Goal: Task Accomplishment & Management: Manage account settings

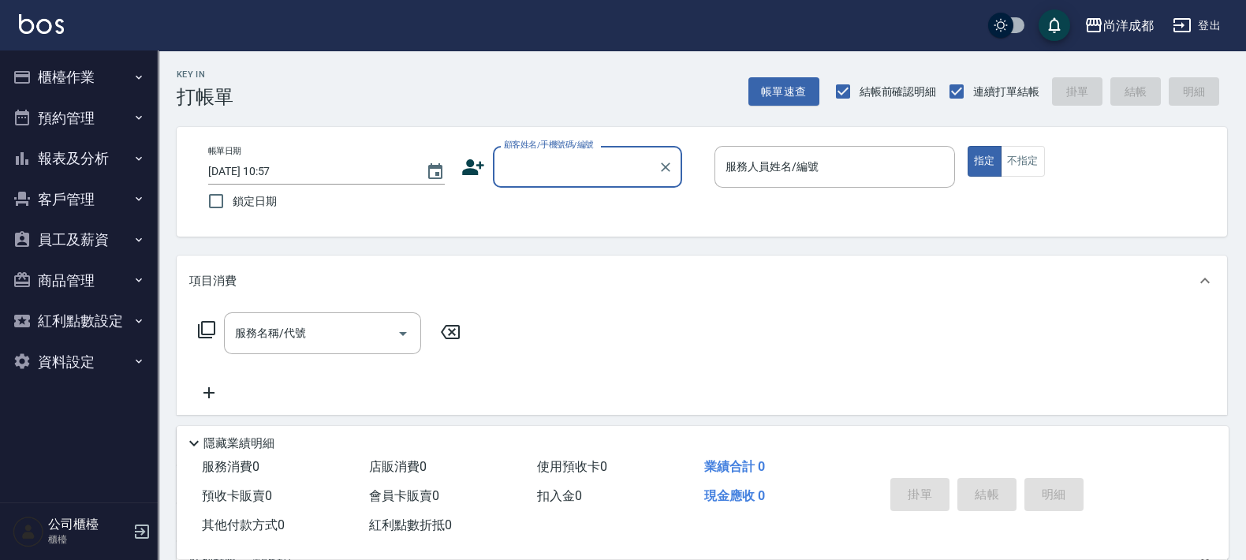
click at [54, 127] on button "預約管理" at bounding box center [78, 118] width 145 height 41
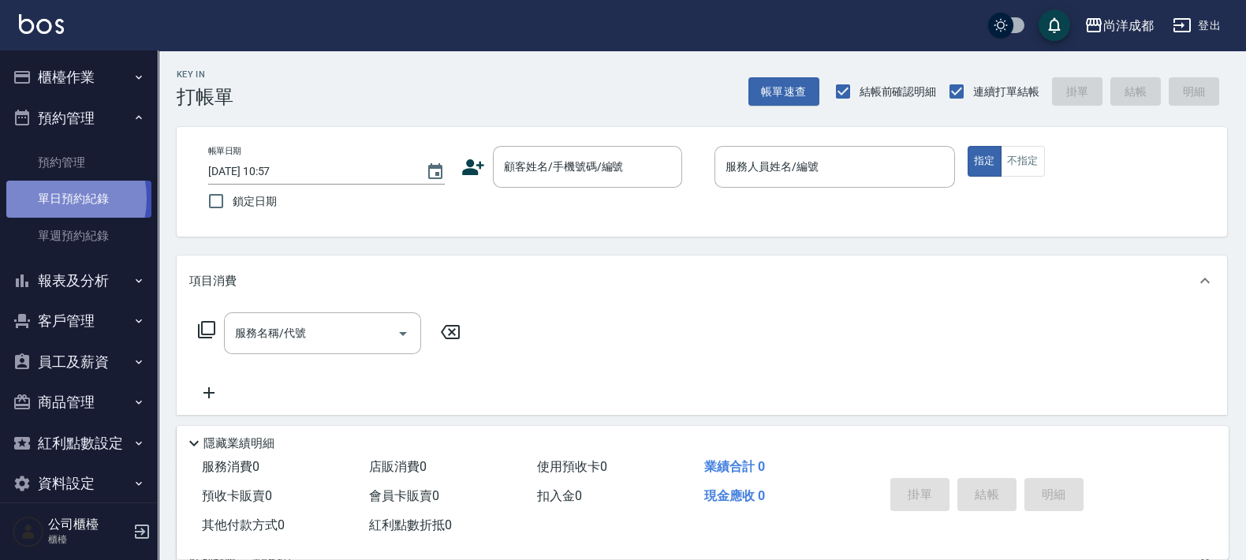
click at [49, 198] on link "單日預約紀錄" at bounding box center [78, 199] width 145 height 36
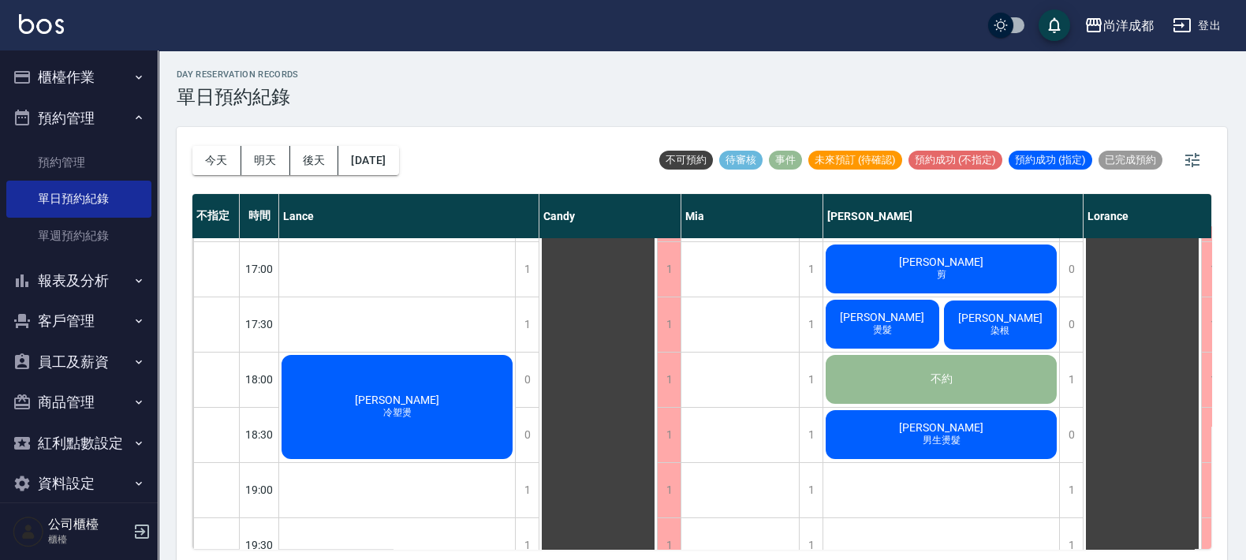
scroll to position [788, 0]
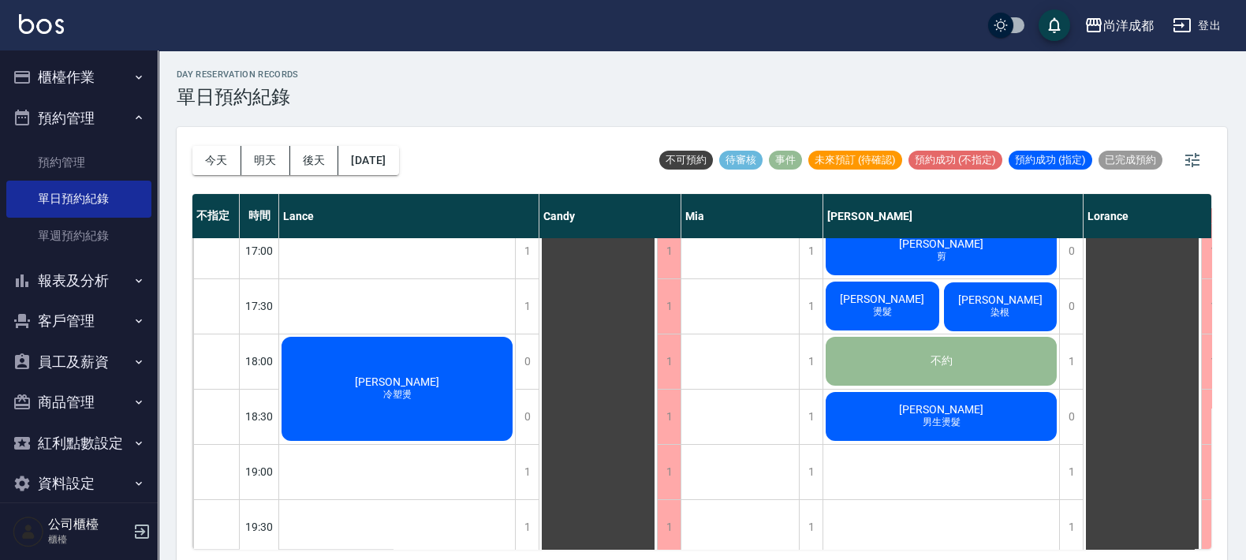
click at [951, 410] on span "黃煒文" at bounding box center [941, 409] width 91 height 13
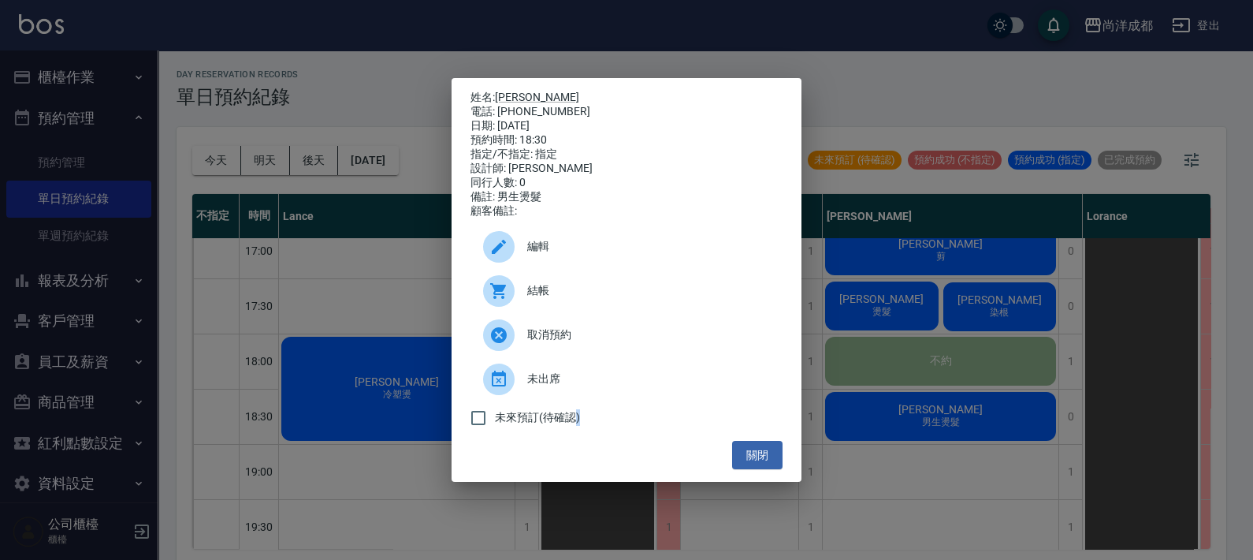
click at [951, 410] on div "姓名: 黃煒文 電話: 0988654677 日期: 2025/10/13 預約時間: 18:30 指定/不指定: 指定 設計師: Benny 同行人數: 0…" at bounding box center [626, 280] width 1253 height 560
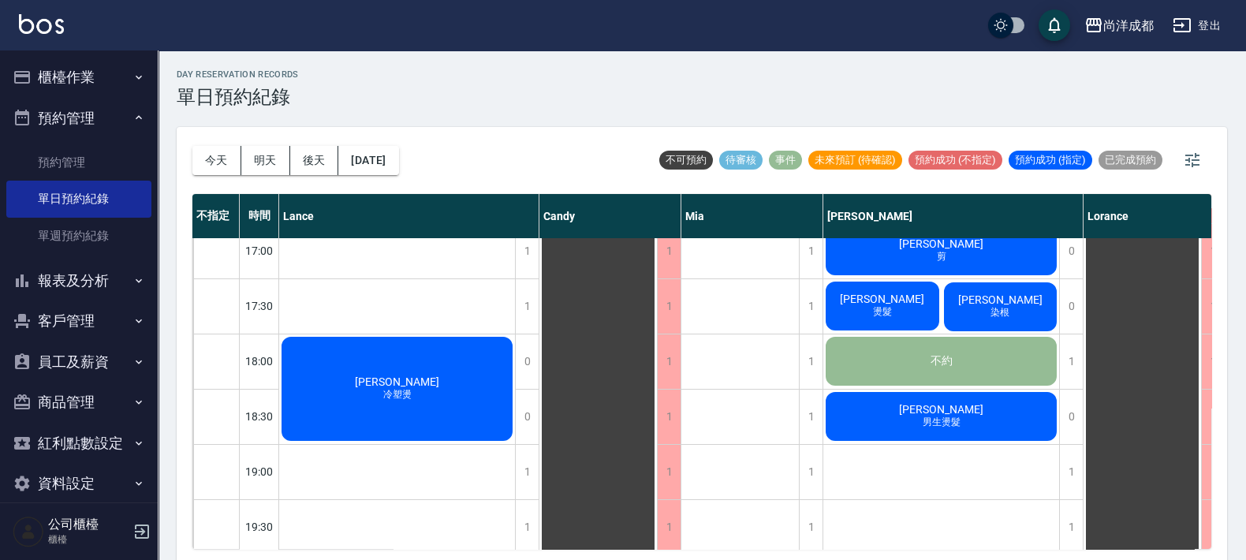
click at [946, 429] on span "男生燙髮" at bounding box center [941, 421] width 44 height 13
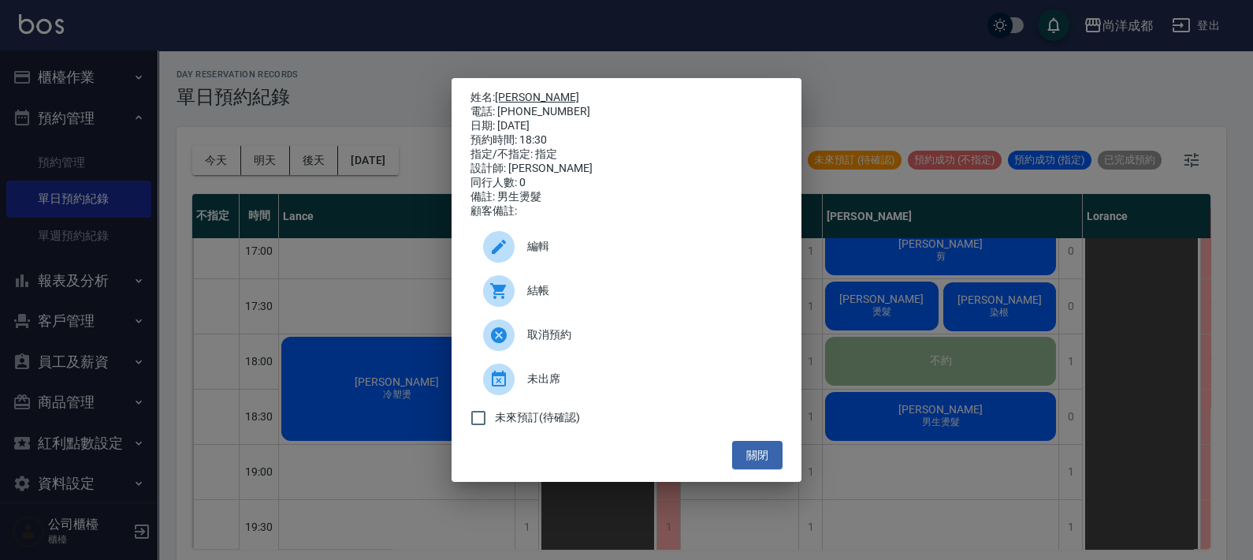
click at [520, 91] on link "黃煒文" at bounding box center [537, 97] width 84 height 13
drag, startPoint x: 747, startPoint y: 461, endPoint x: 752, endPoint y: 444, distance: 18.2
click at [745, 461] on button "關閉" at bounding box center [757, 455] width 50 height 29
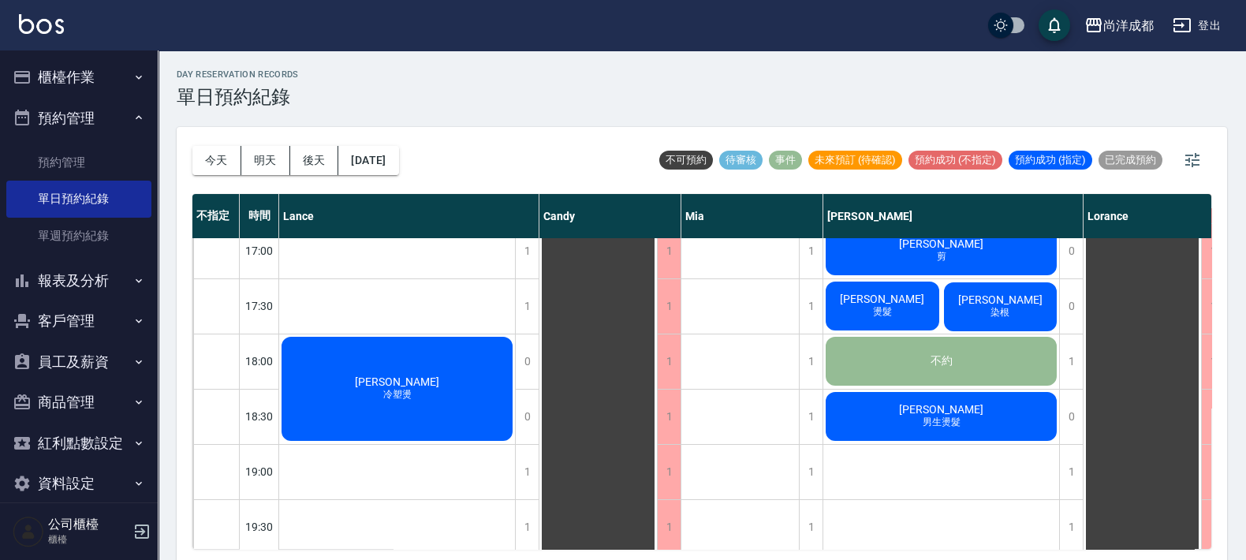
click at [872, 307] on span "燙髮" at bounding box center [882, 311] width 25 height 13
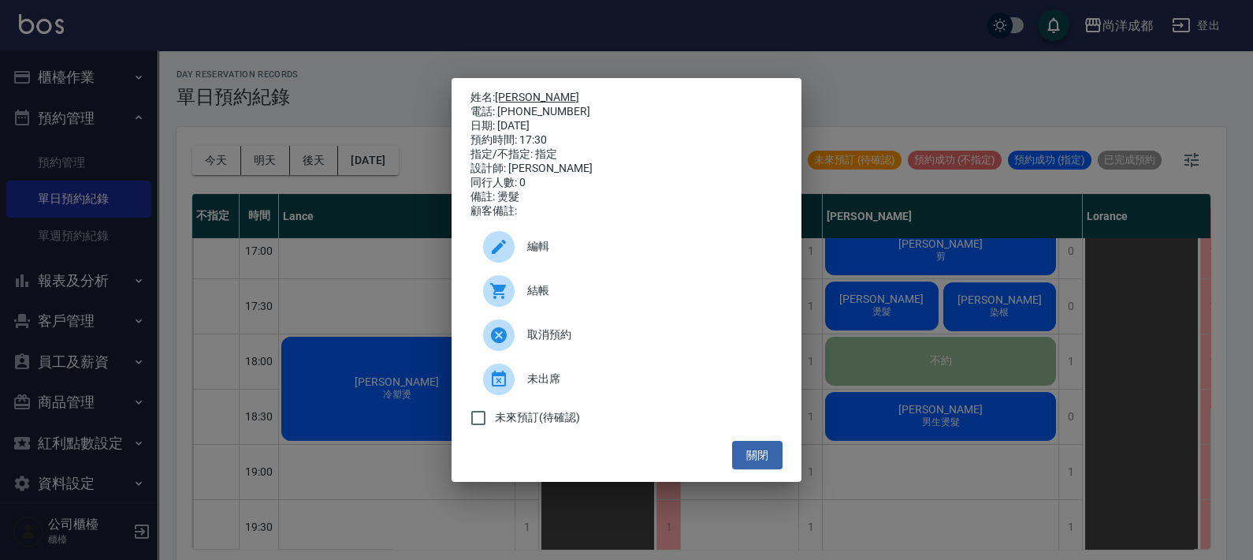
click at [510, 91] on link "田成季" at bounding box center [537, 97] width 84 height 13
click at [942, 254] on div "姓名: 田成季 電話: 0918602646 日期: 2025/10/13 預約時間: 17:30 指定/不指定: 指定 設計師: Benny 同行人數: 0…" at bounding box center [626, 280] width 1253 height 560
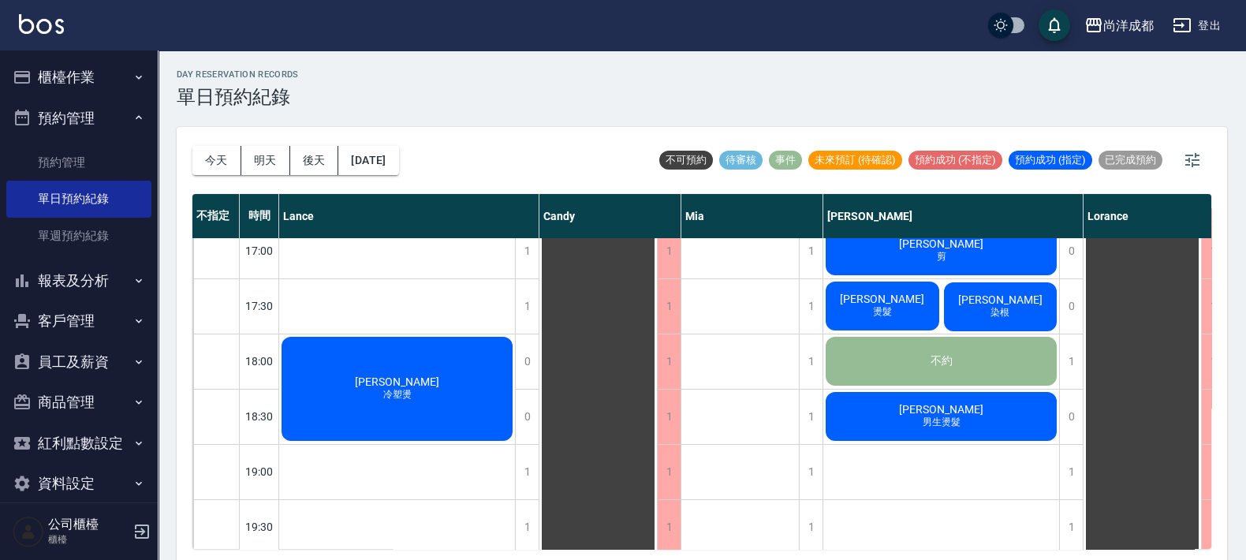
click at [926, 252] on div "劉柏欣 剪" at bounding box center [941, 251] width 236 height 54
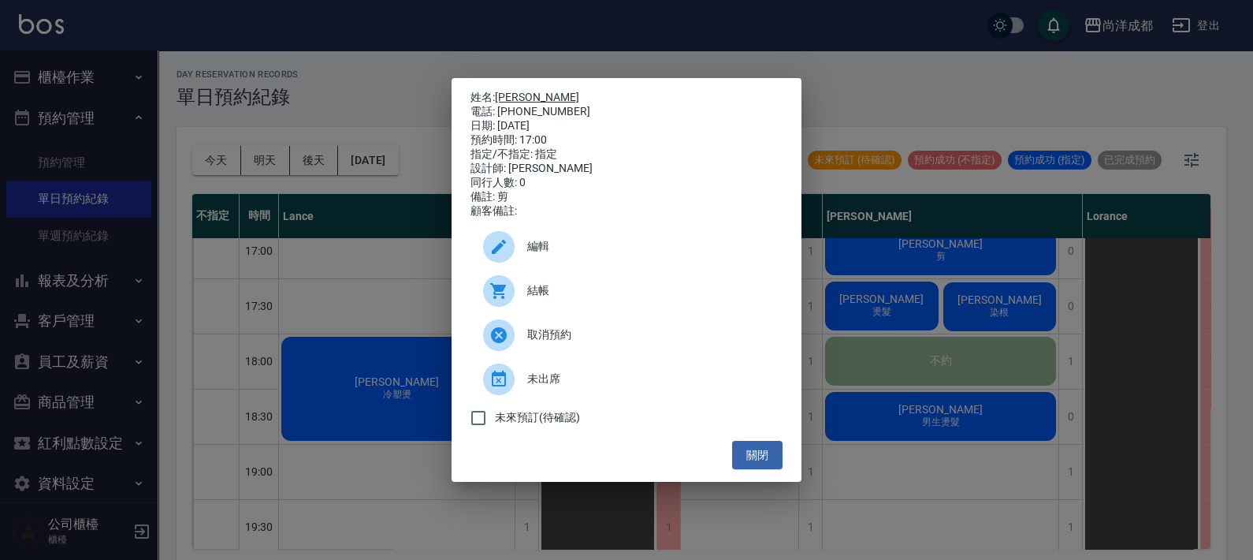
click at [508, 92] on link "劉柏欣" at bounding box center [537, 97] width 84 height 13
click at [739, 449] on button "關閉" at bounding box center [757, 455] width 50 height 29
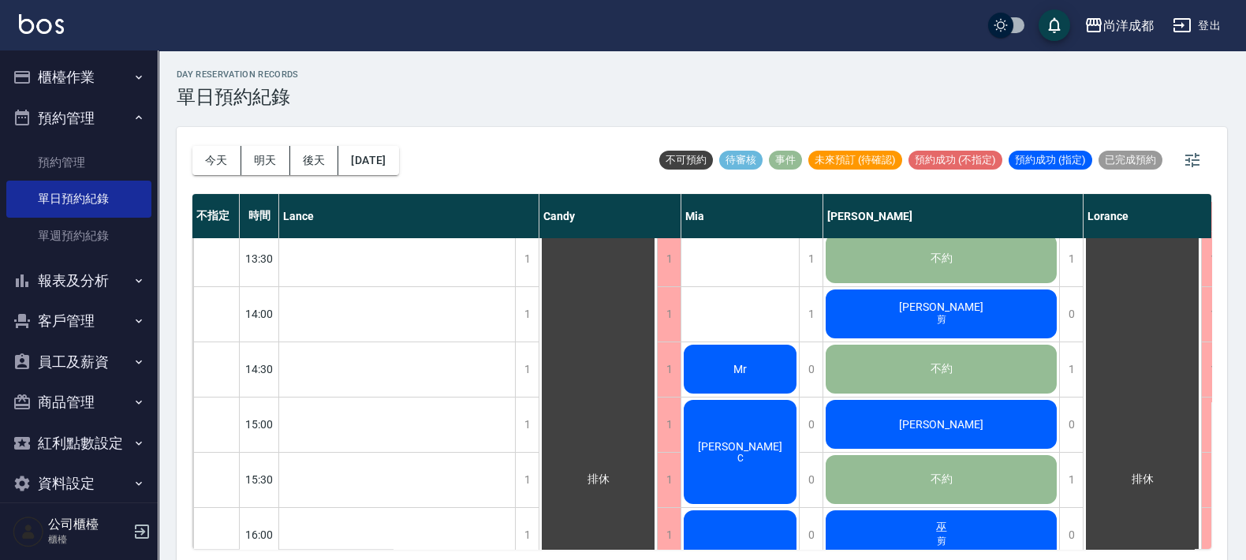
scroll to position [493, 0]
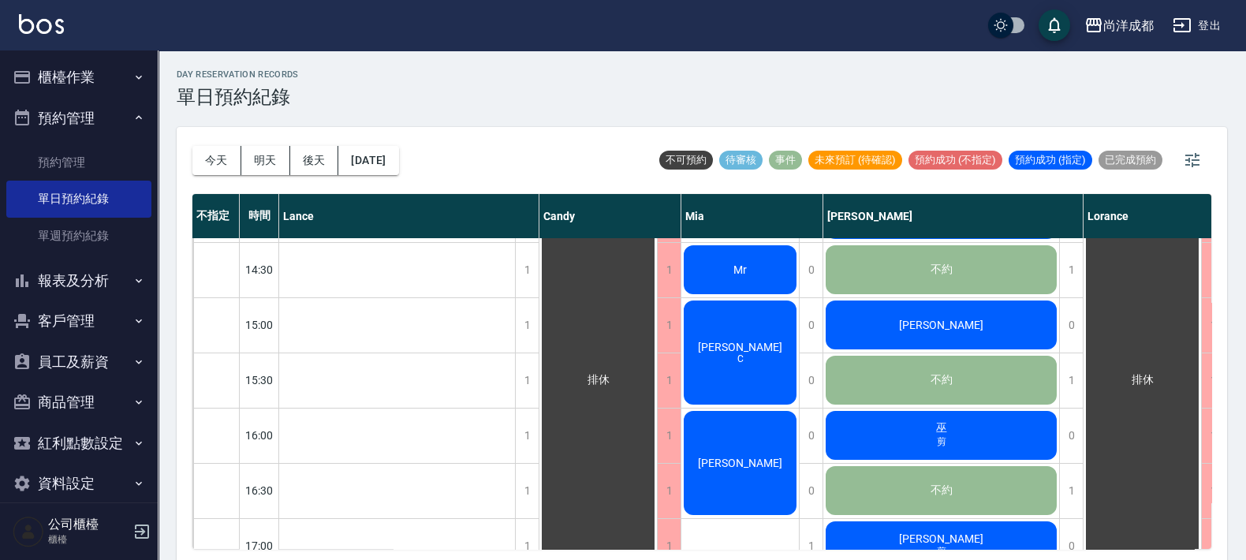
click at [989, 442] on div "巫 剪" at bounding box center [941, 435] width 236 height 54
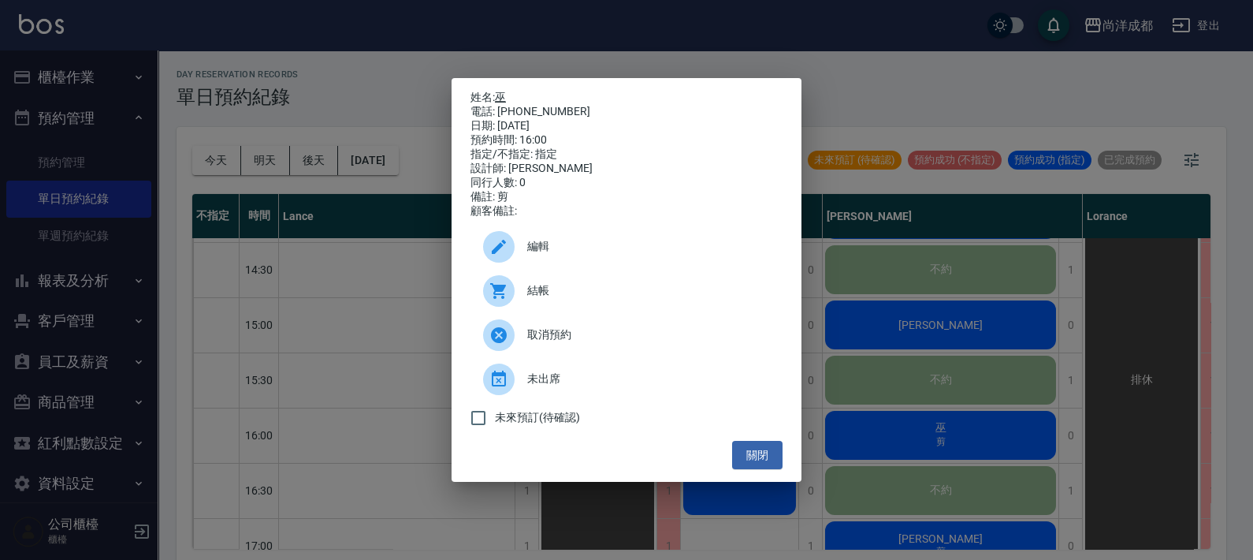
click at [505, 94] on link "巫" at bounding box center [500, 97] width 11 height 13
click at [733, 453] on button "關閉" at bounding box center [757, 455] width 50 height 29
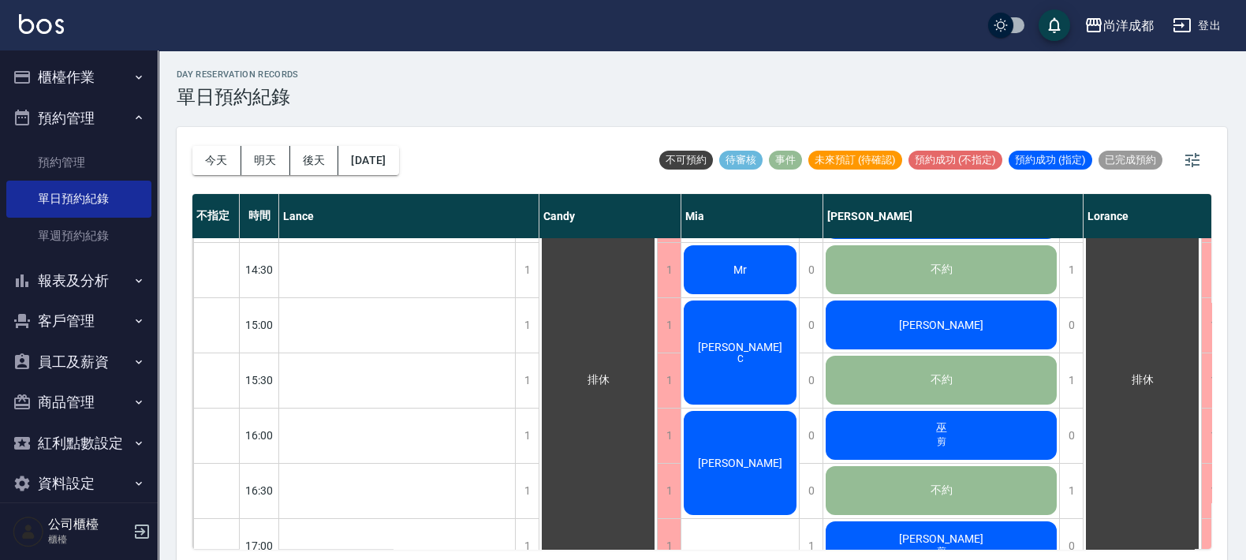
click at [960, 318] on span "杜亭樺" at bounding box center [941, 324] width 91 height 13
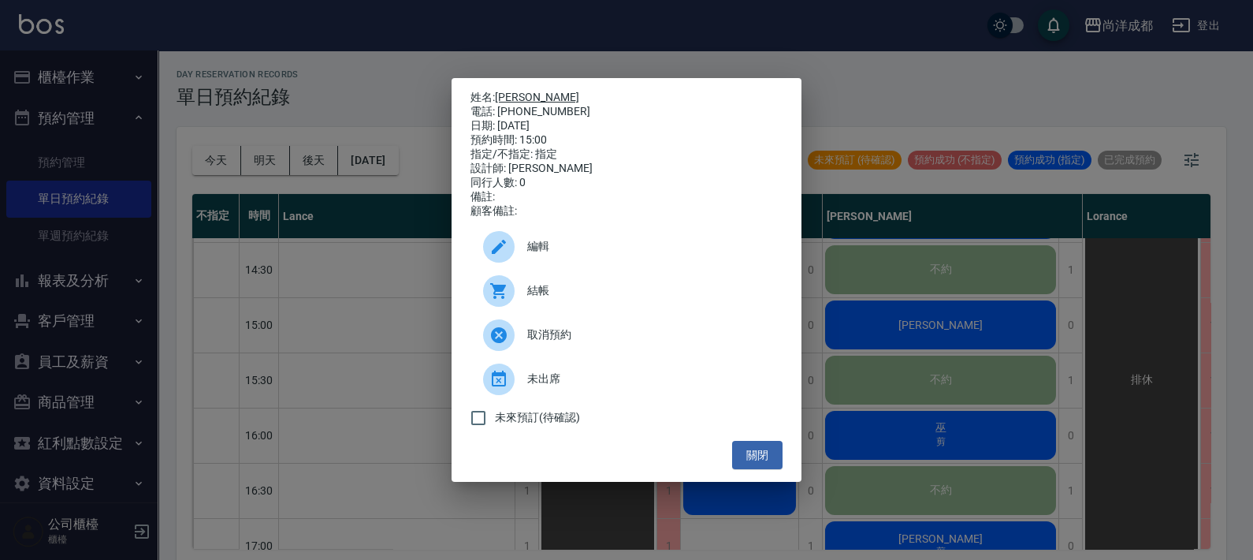
click at [517, 91] on link "杜亭樺" at bounding box center [537, 97] width 84 height 13
click at [378, 427] on div "姓名: 杜亭樺 電話: 0911890988 日期: 2025/10/13 預約時間: 15:00 指定/不指定: 指定 設計師: Benny 同行人數: 0…" at bounding box center [626, 280] width 1253 height 560
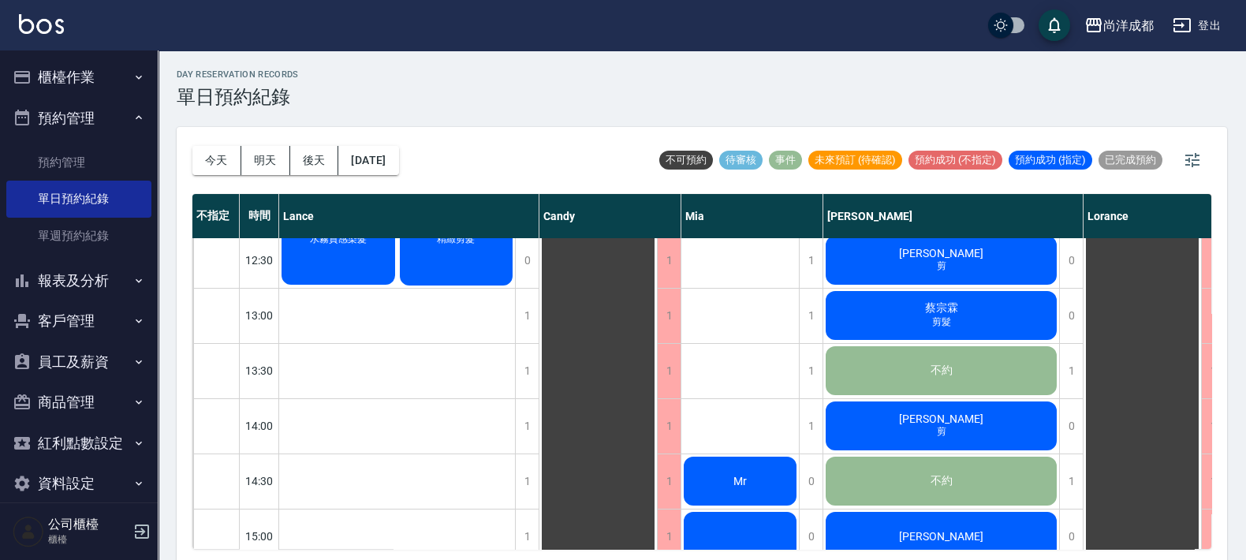
scroll to position [0, 0]
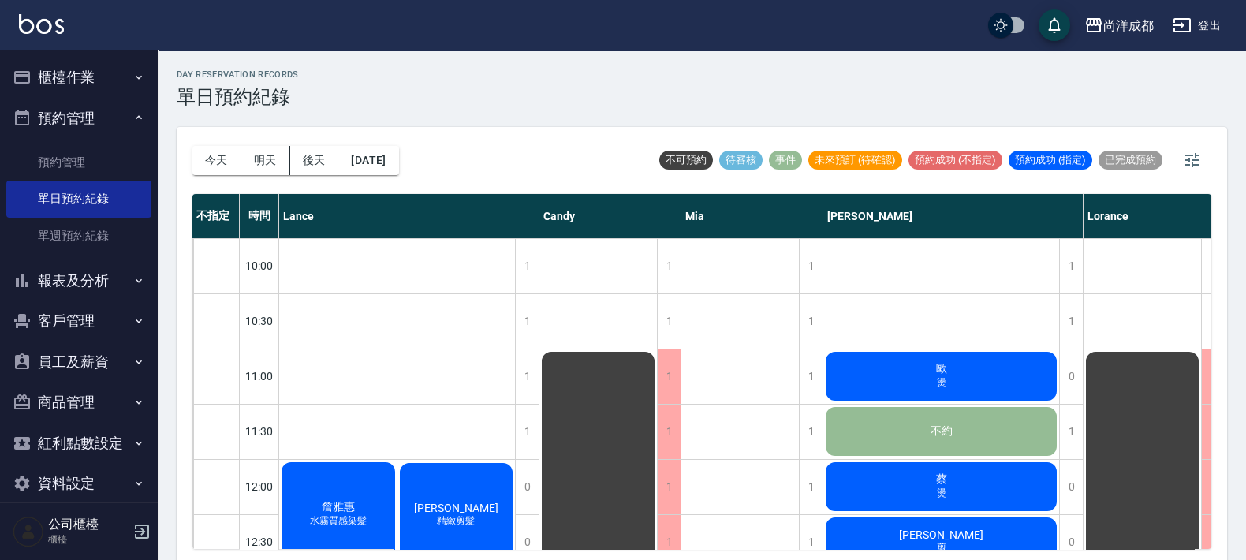
click at [963, 478] on div "蔡 燙" at bounding box center [941, 487] width 236 height 54
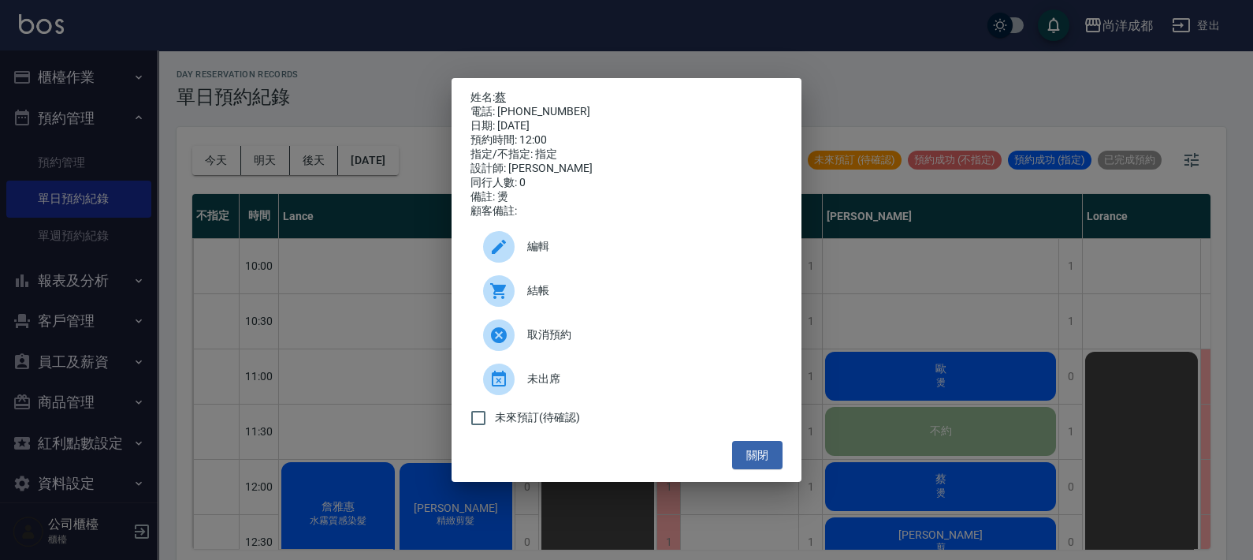
click at [501, 91] on link "蔡" at bounding box center [500, 97] width 11 height 13
click at [942, 312] on div "姓名: 蔡 電話: 0924087889 日期: 2025/10/13 預約時間: 12:00 指定/不指定: 指定 設計師: Benny 同行人數: 0 備…" at bounding box center [626, 280] width 1253 height 560
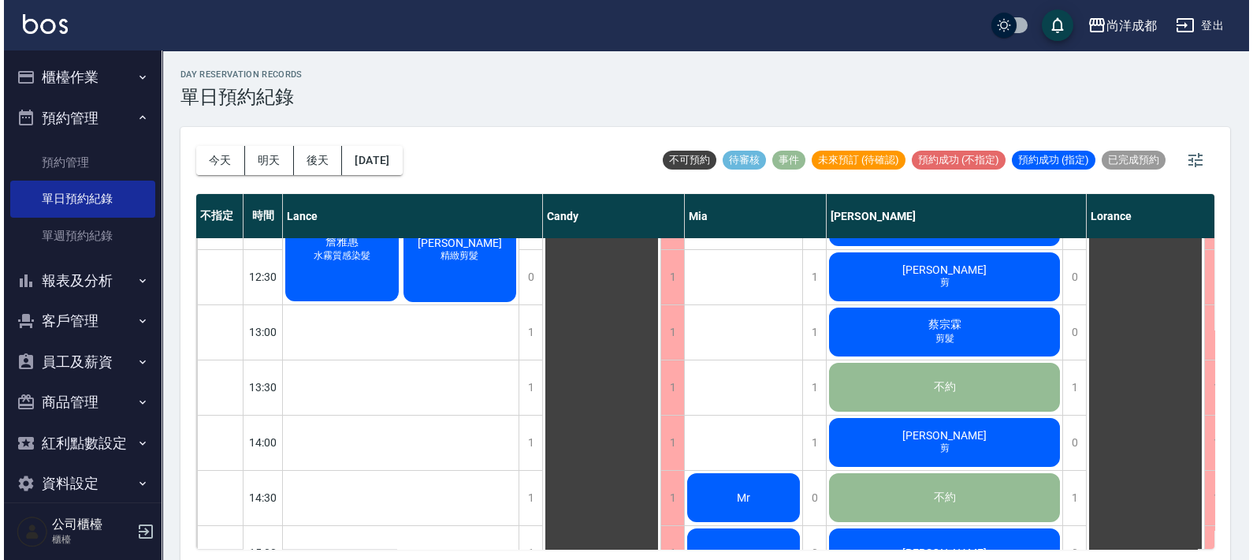
scroll to position [296, 0]
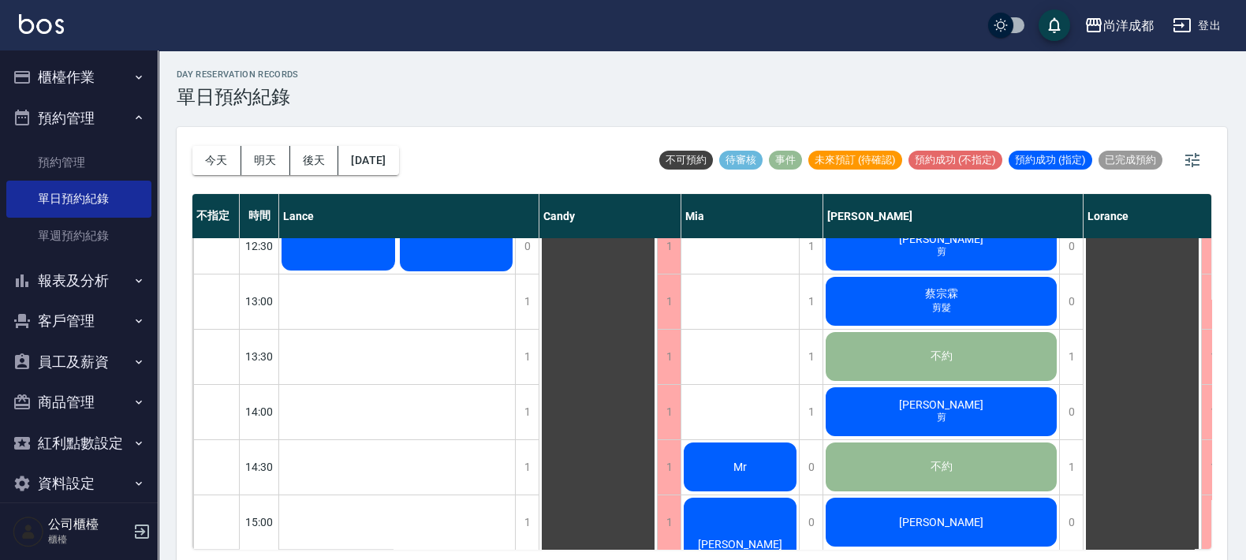
click at [972, 515] on div "杜亭樺" at bounding box center [941, 522] width 236 height 54
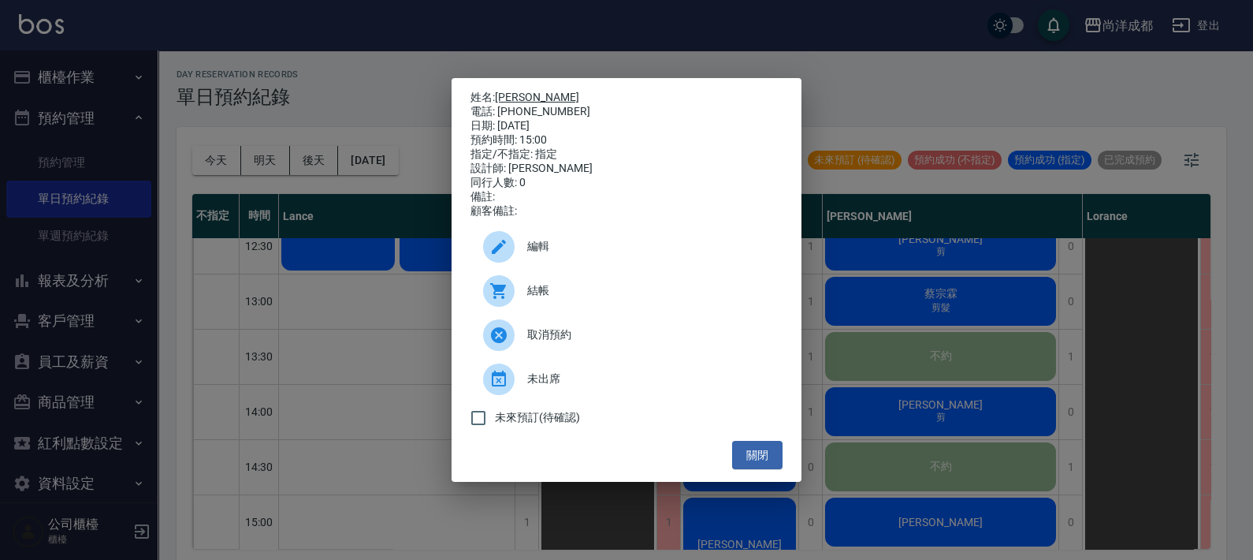
click at [501, 91] on link "杜亭樺" at bounding box center [537, 97] width 84 height 13
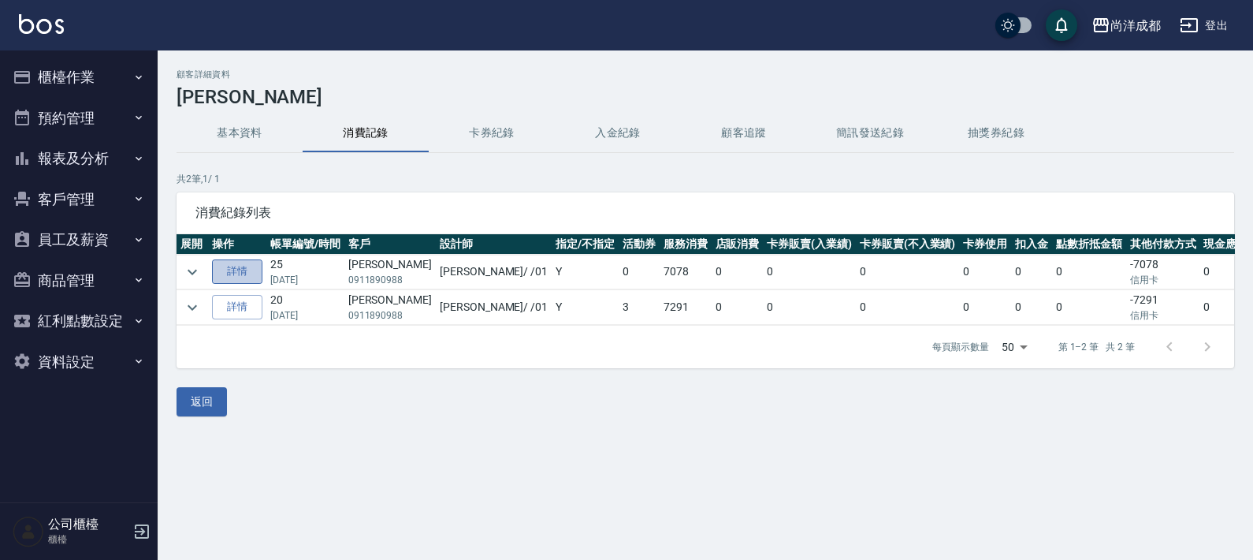
click at [240, 272] on link "詳情" at bounding box center [237, 271] width 50 height 24
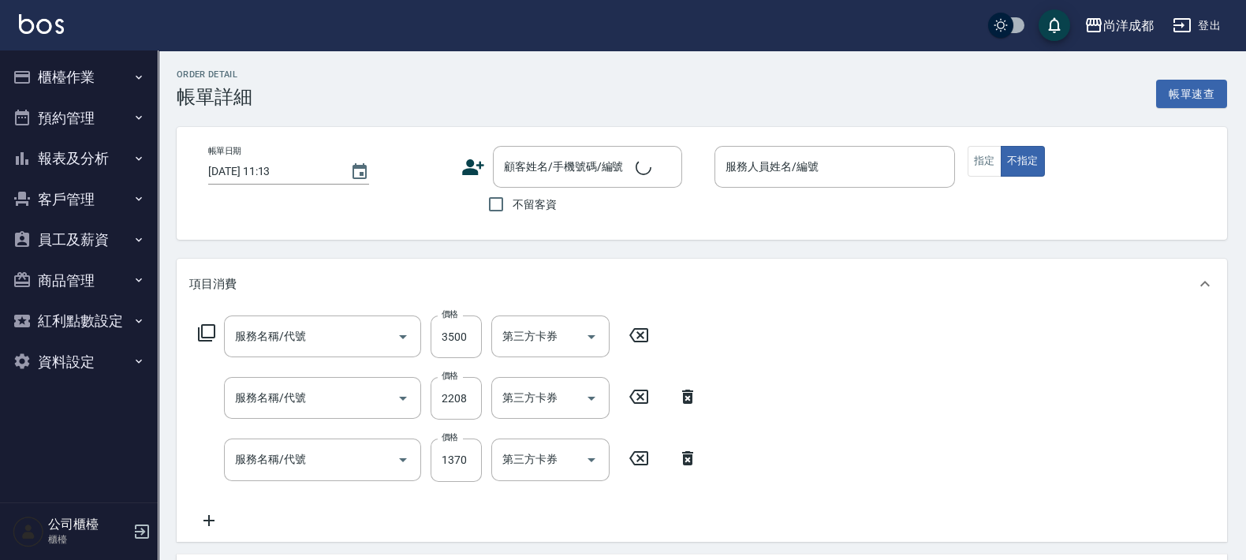
type input "自備鍍膜(606)"
type input "染髮(501)"
type input "剪髮(401)"
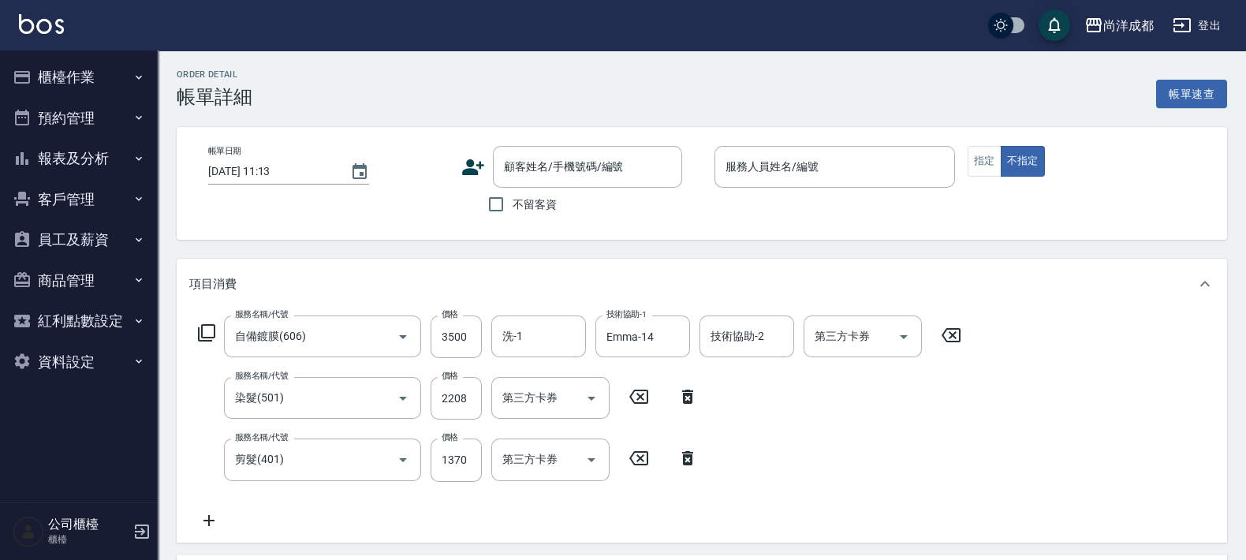
type input "2025/07/06 17:41"
type input "Benny-01"
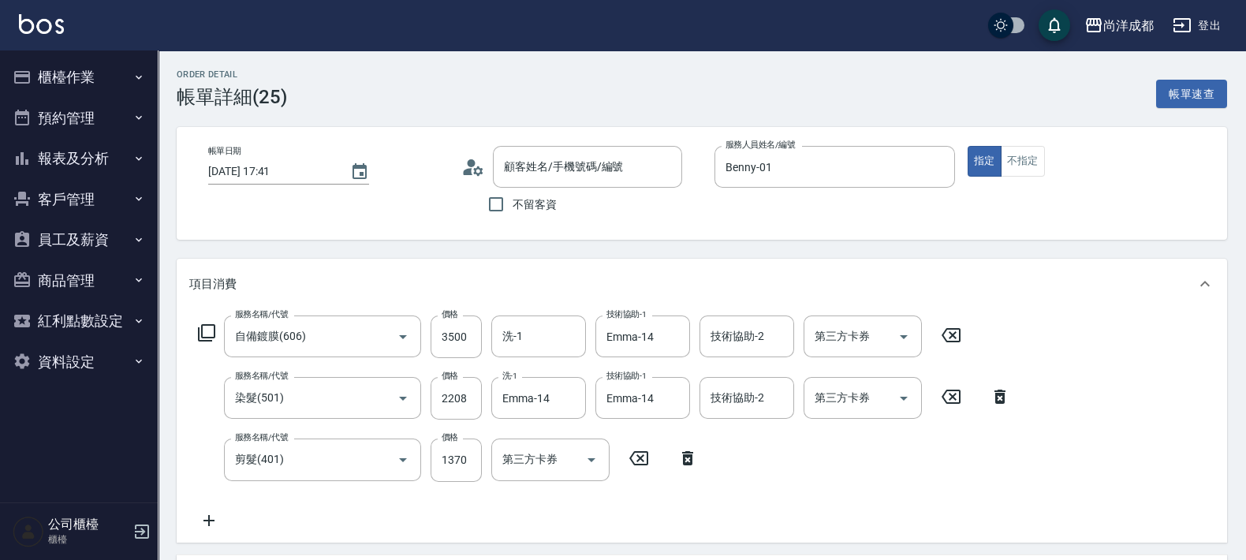
type input "杜亭樺/0911890988/"
type input "信用卡"
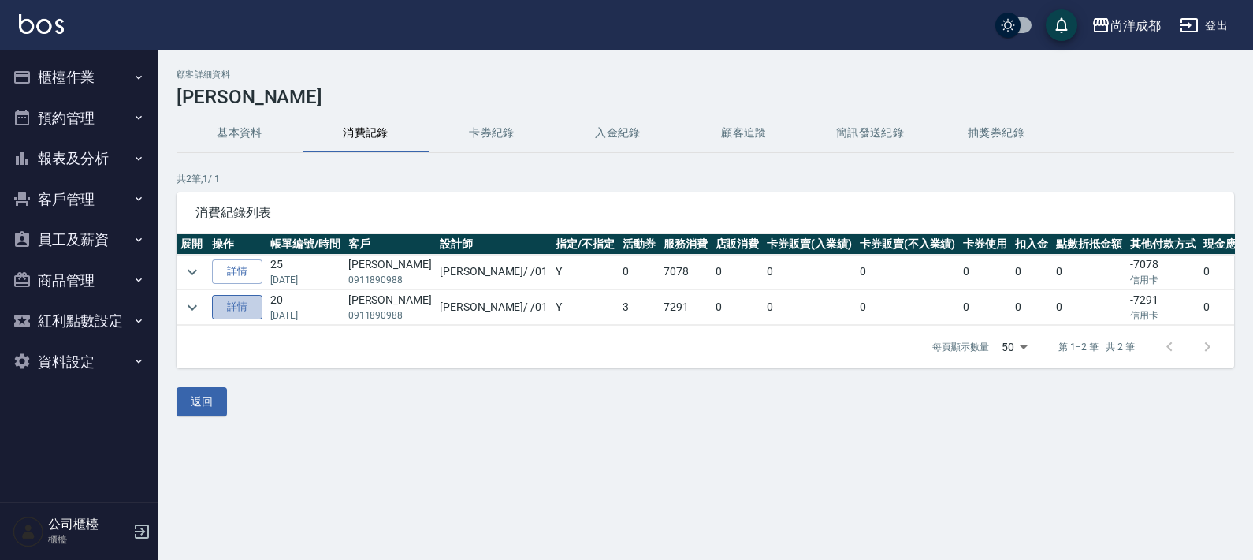
click at [229, 311] on link "詳情" at bounding box center [237, 307] width 50 height 24
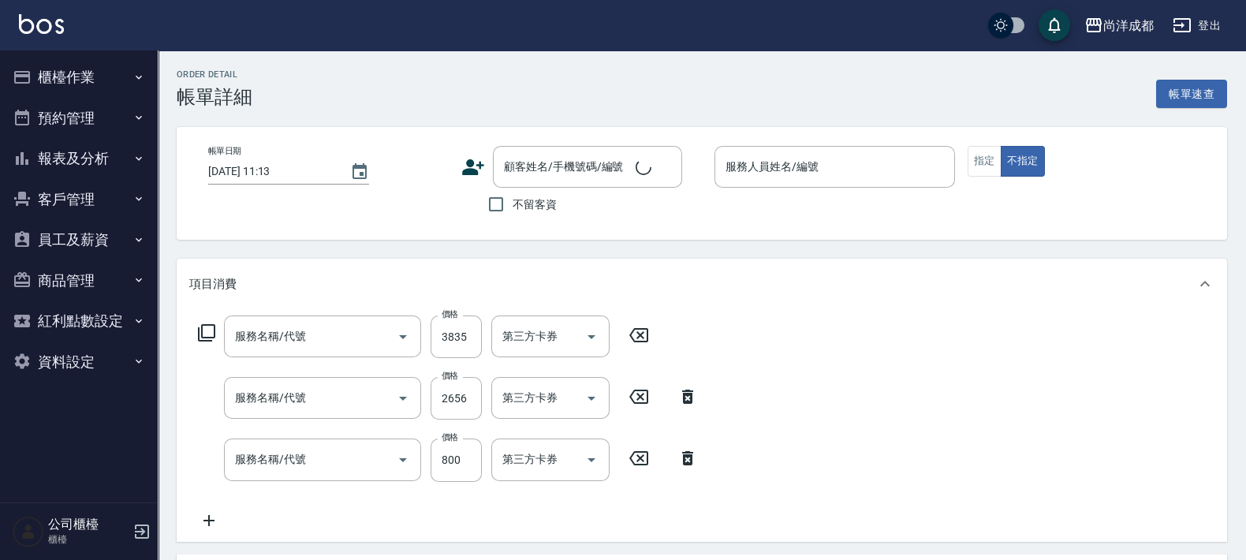
type input "2025/01/11 17:22"
type input "Benny-01"
type input "燙髮(301)"
type input "染髮(501)"
type input "自備護髮(1000以下)(604)"
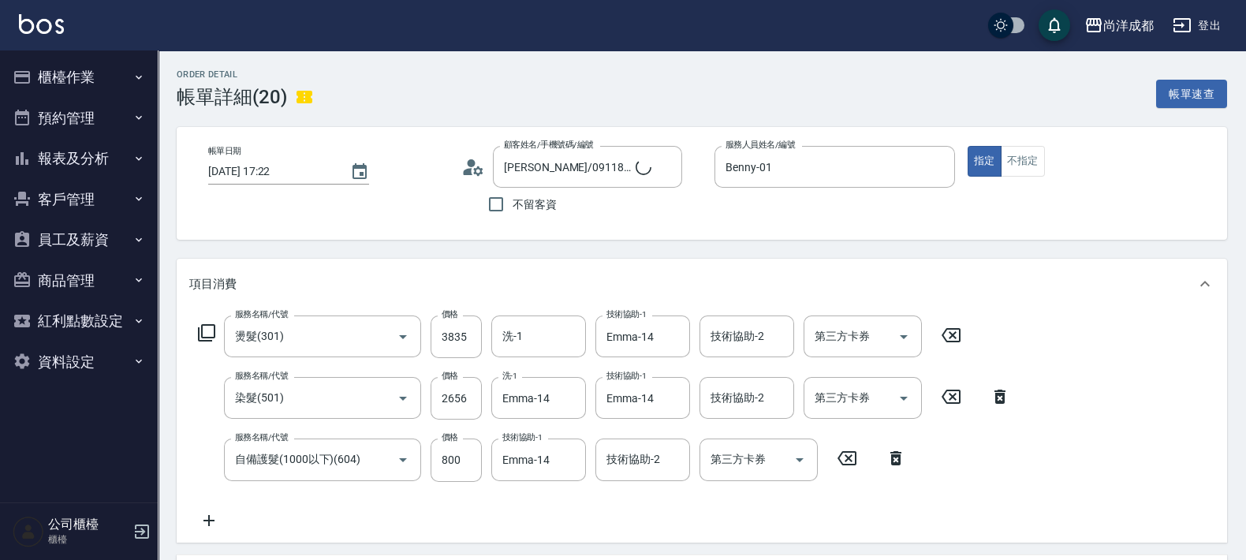
type input "杜亭樺/0911890988/"
click at [32, 40] on div "尚洋成都 登出" at bounding box center [623, 25] width 1246 height 50
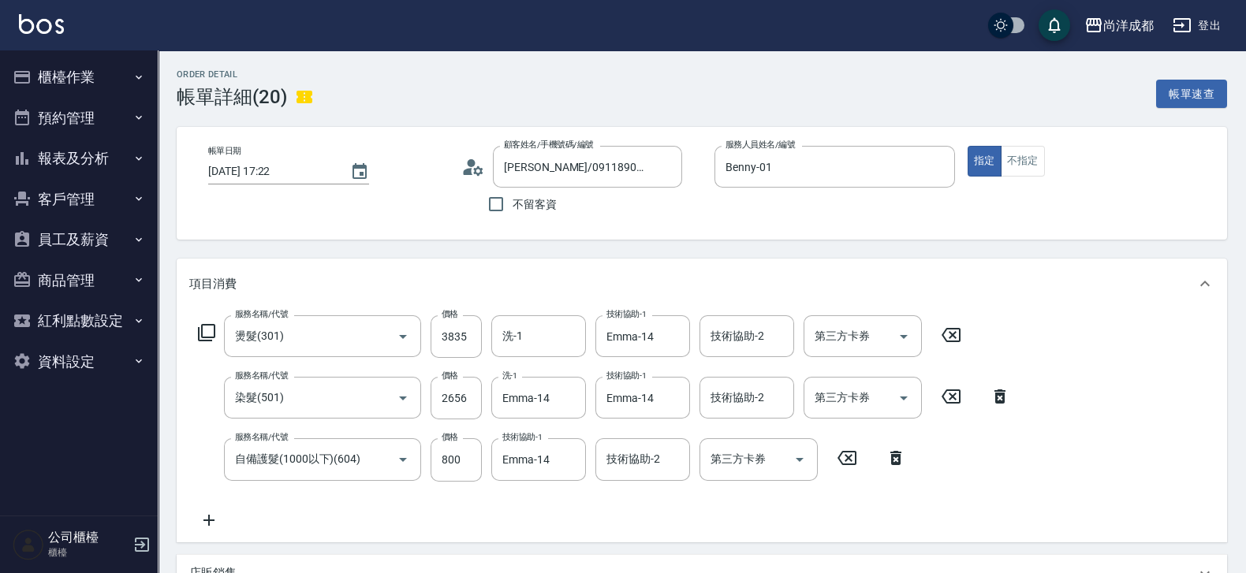
drag, startPoint x: 628, startPoint y: 258, endPoint x: 612, endPoint y: 280, distance: 27.6
click at [628, 259] on div "項目消費" at bounding box center [702, 284] width 1050 height 50
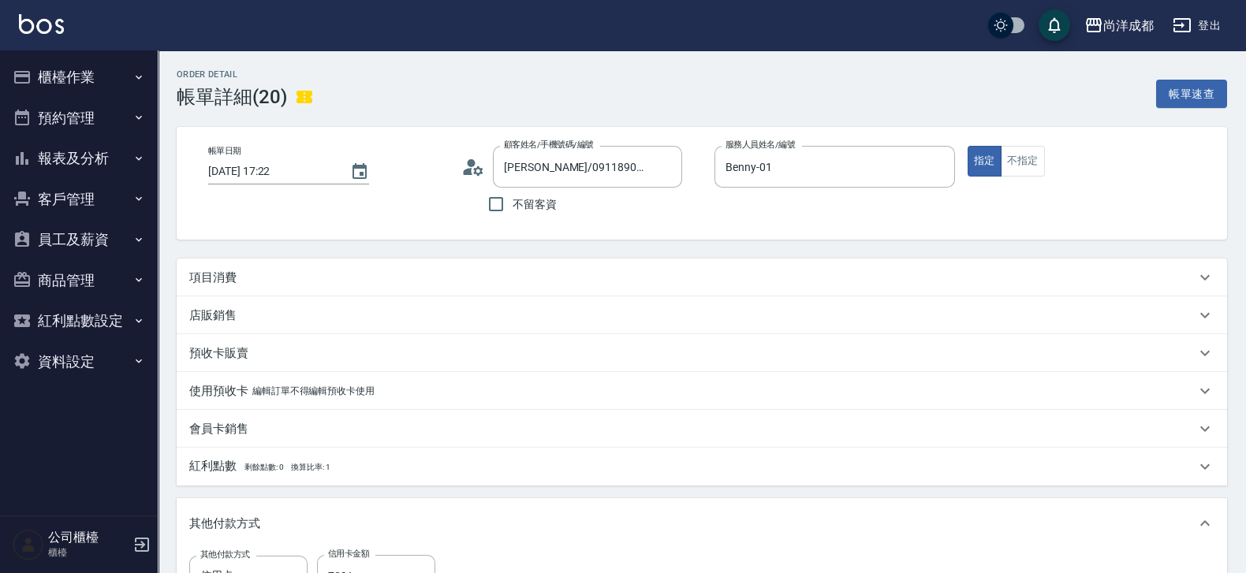
click at [612, 280] on div "項目消費" at bounding box center [692, 278] width 1006 height 17
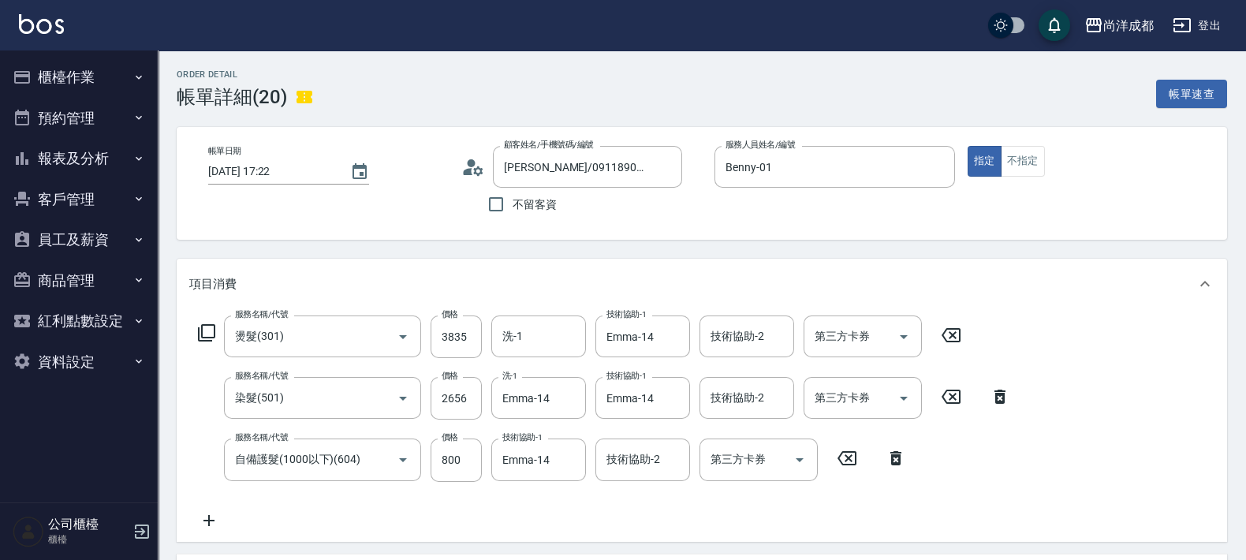
click at [612, 284] on div "項目消費" at bounding box center [692, 284] width 1006 height 17
click at [603, 284] on div "項目消費 服務名稱/代號 燙髮(301) 服務名稱/代號 價格 3835 價格 洗-1 洗-1 技術協助-1 Emma-14 技術協助-1 技術協助-2 技術…" at bounding box center [702, 400] width 1050 height 283
